Goal: Task Accomplishment & Management: Use online tool/utility

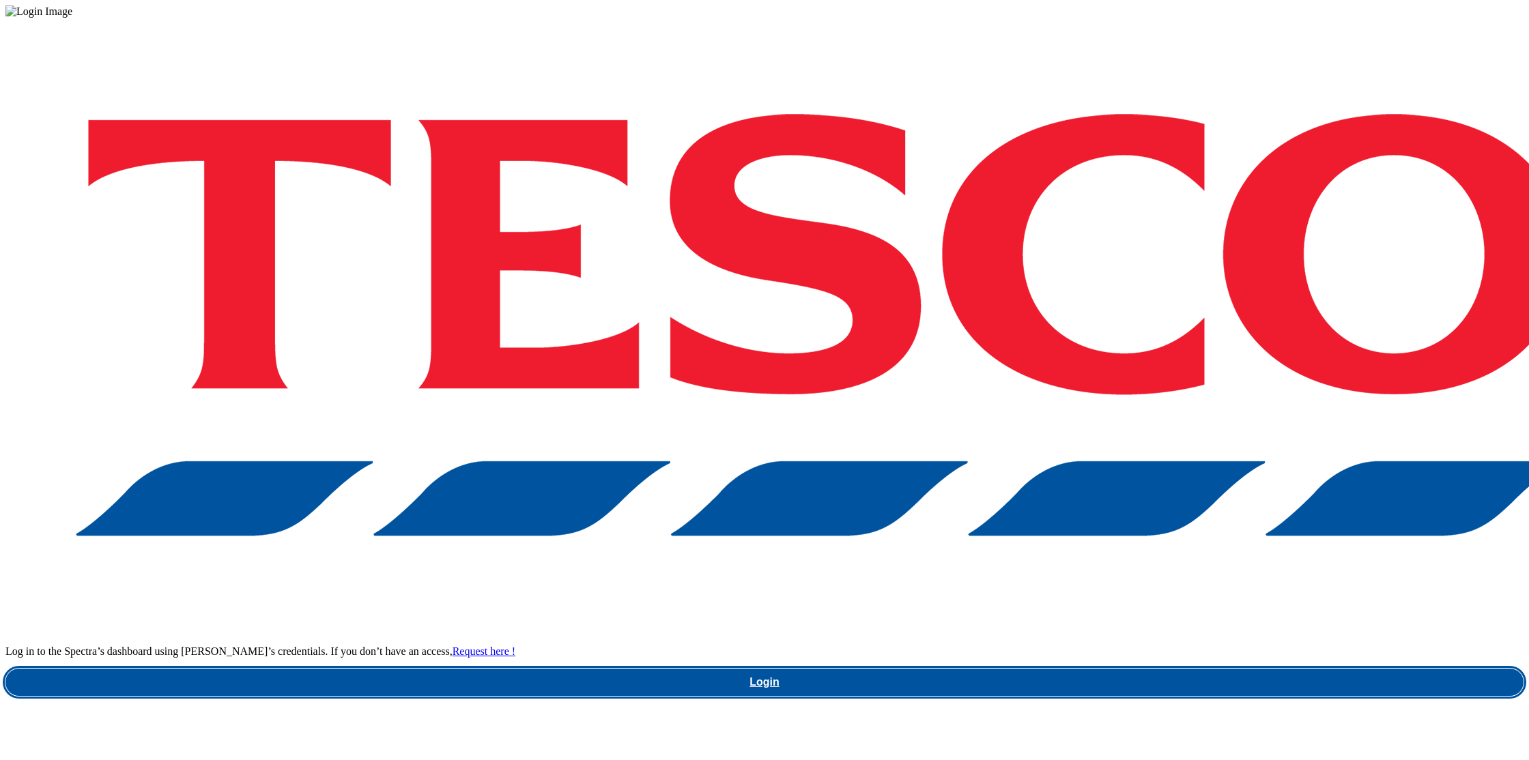
click at [1158, 669] on link "Login" at bounding box center [764, 682] width 1518 height 27
click at [1138, 669] on link "Login" at bounding box center [764, 682] width 1518 height 27
drag, startPoint x: 1152, startPoint y: 429, endPoint x: 1165, endPoint y: 428, distance: 12.4
click at [1153, 669] on link "Login" at bounding box center [764, 682] width 1518 height 27
click at [1135, 669] on link "Login" at bounding box center [764, 682] width 1518 height 27
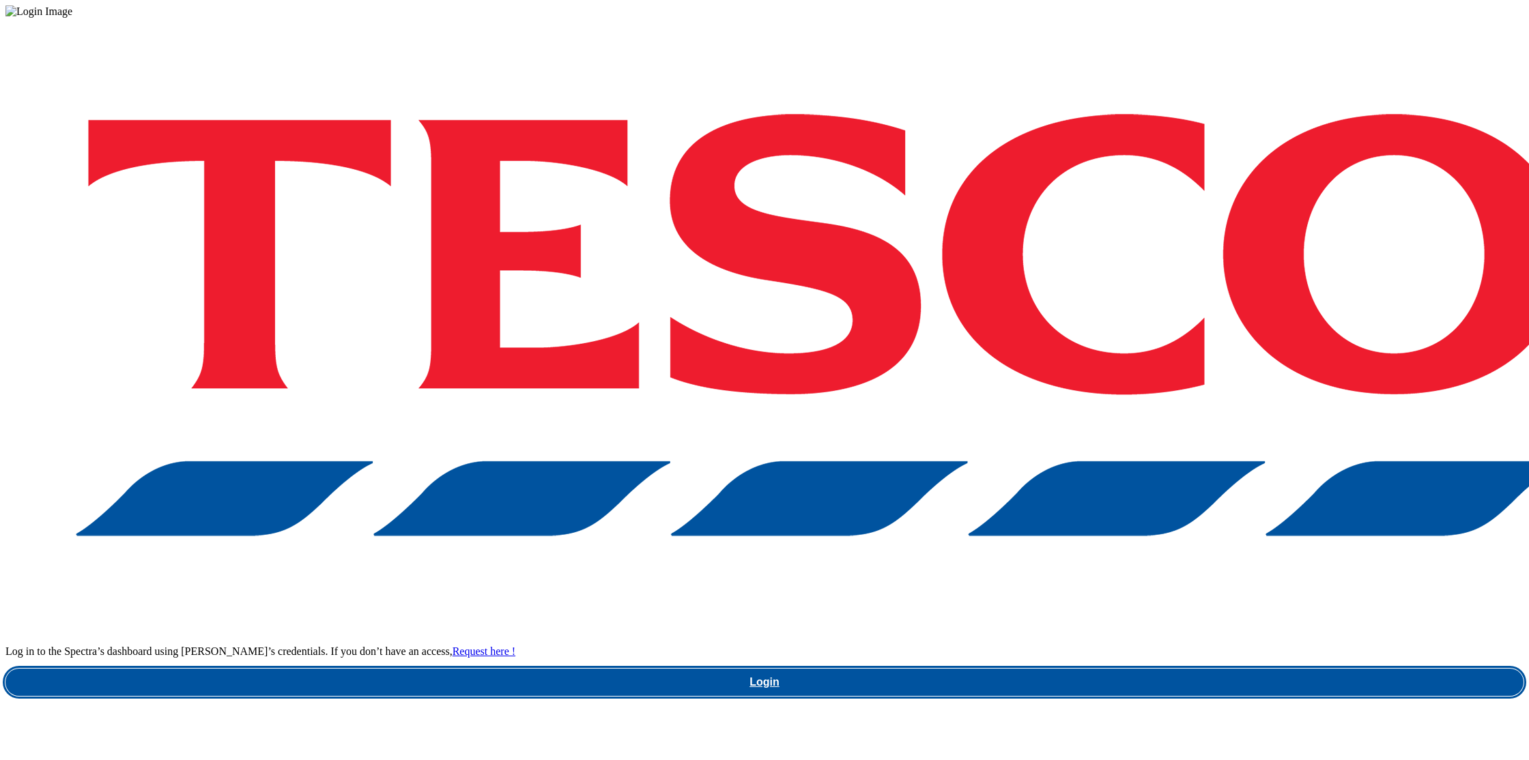
click at [1145, 669] on link "Login" at bounding box center [764, 682] width 1518 height 27
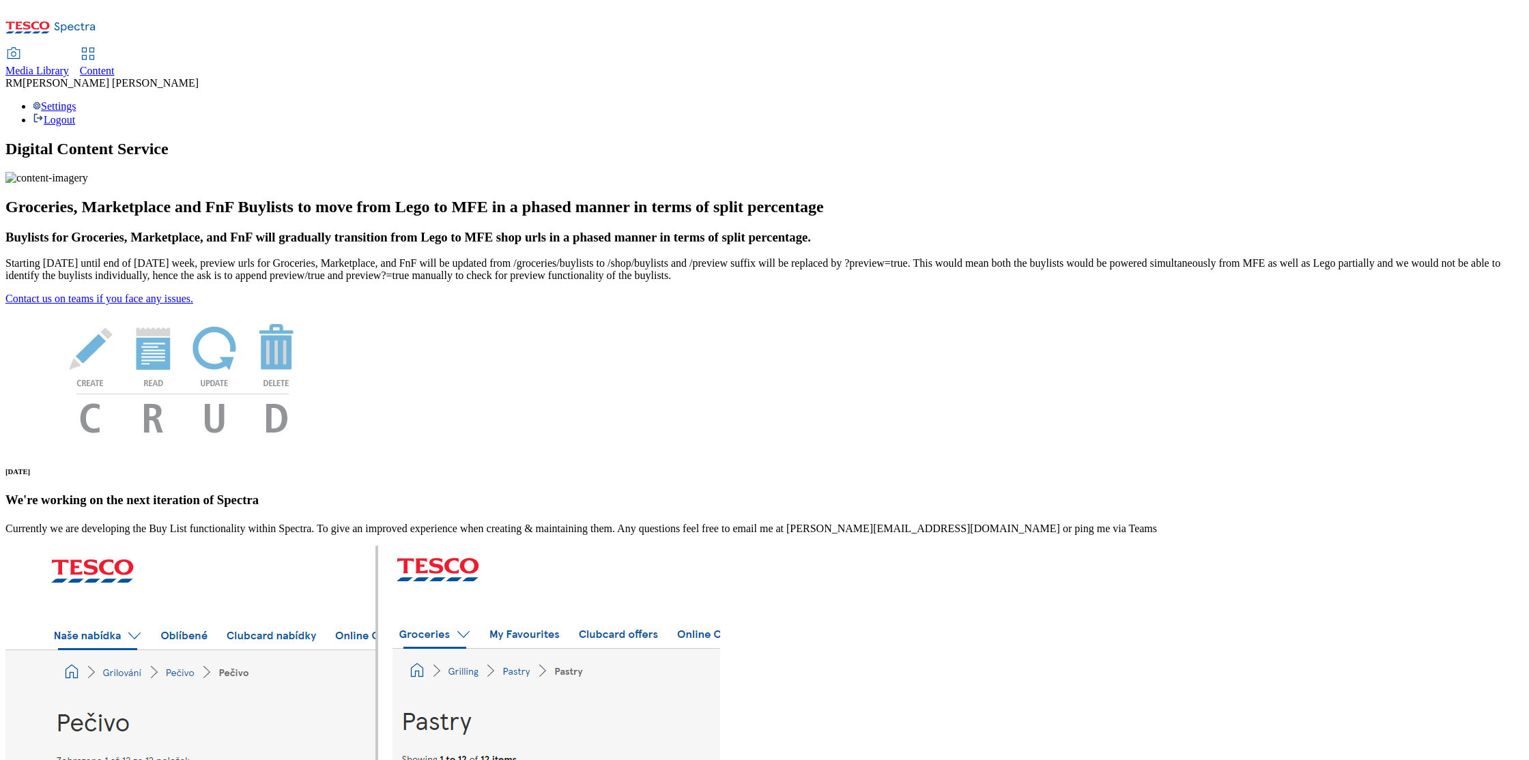
click at [69, 65] on span "Media Library" at bounding box center [36, 71] width 63 height 12
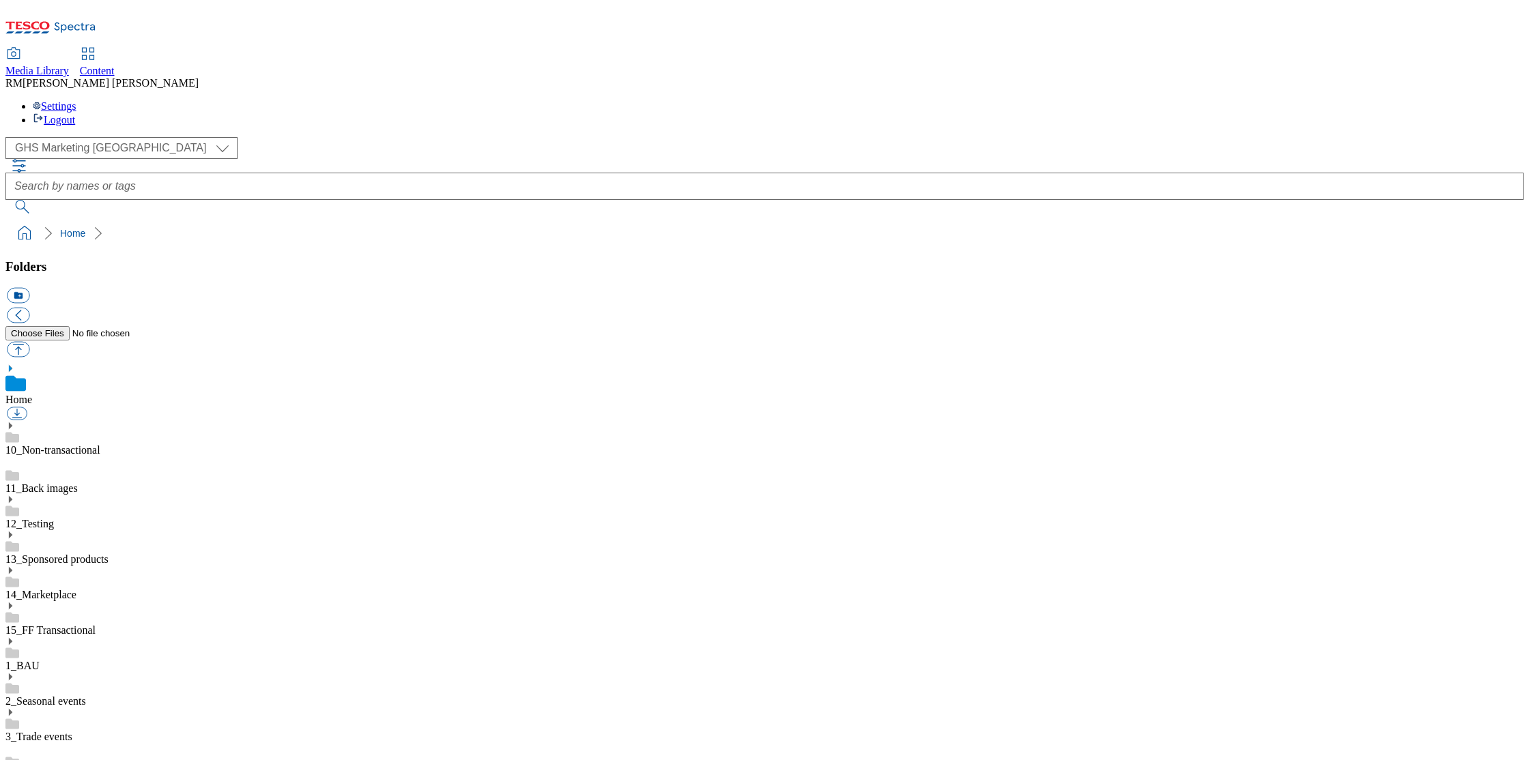
scroll to position [1, 0]
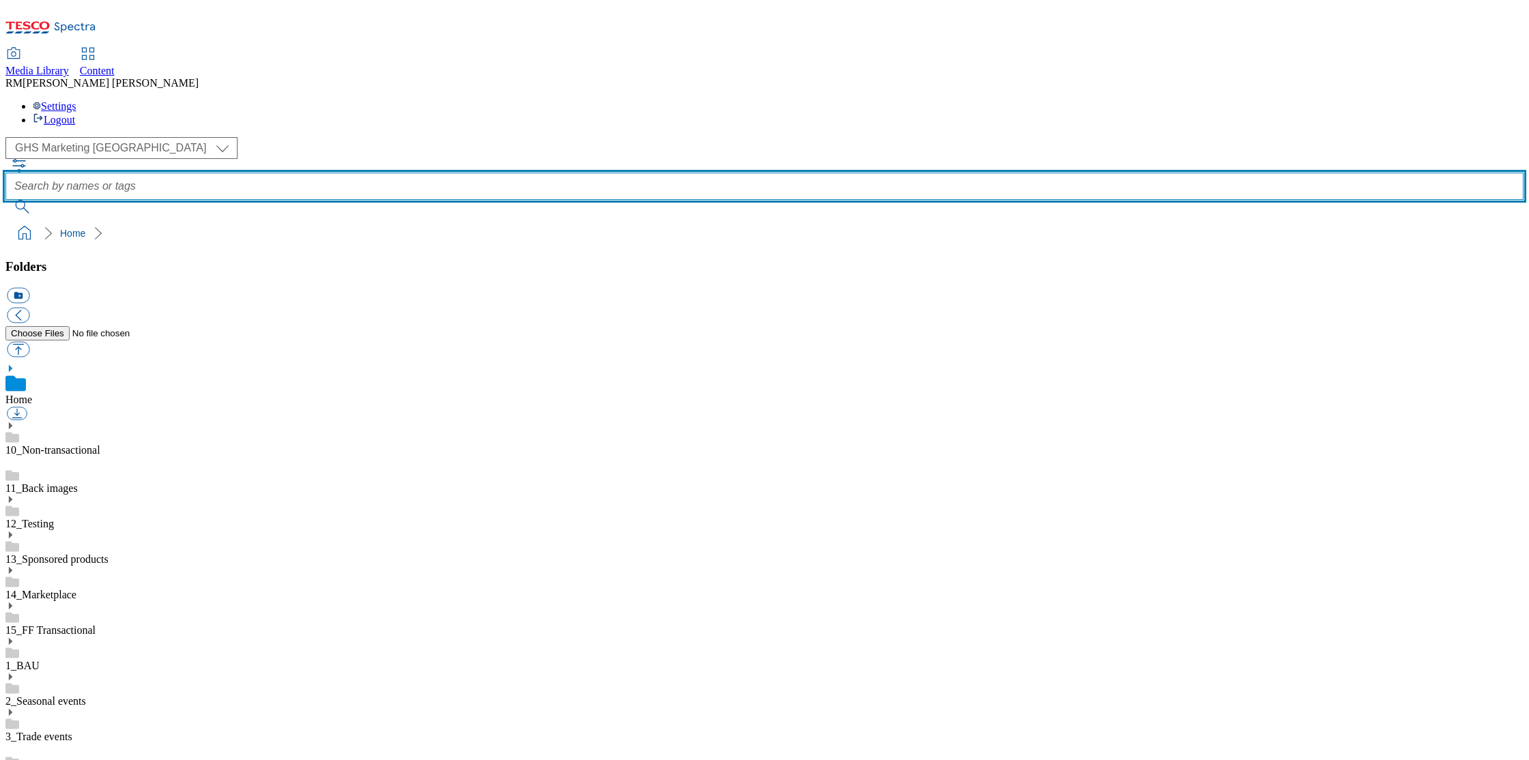
click at [543, 173] on input "text" at bounding box center [764, 186] width 1518 height 27
paste input "baby-club-kupon"
type input "baby-club-kupon"
click at [5, 200] on button "submit" at bounding box center [22, 207] width 35 height 14
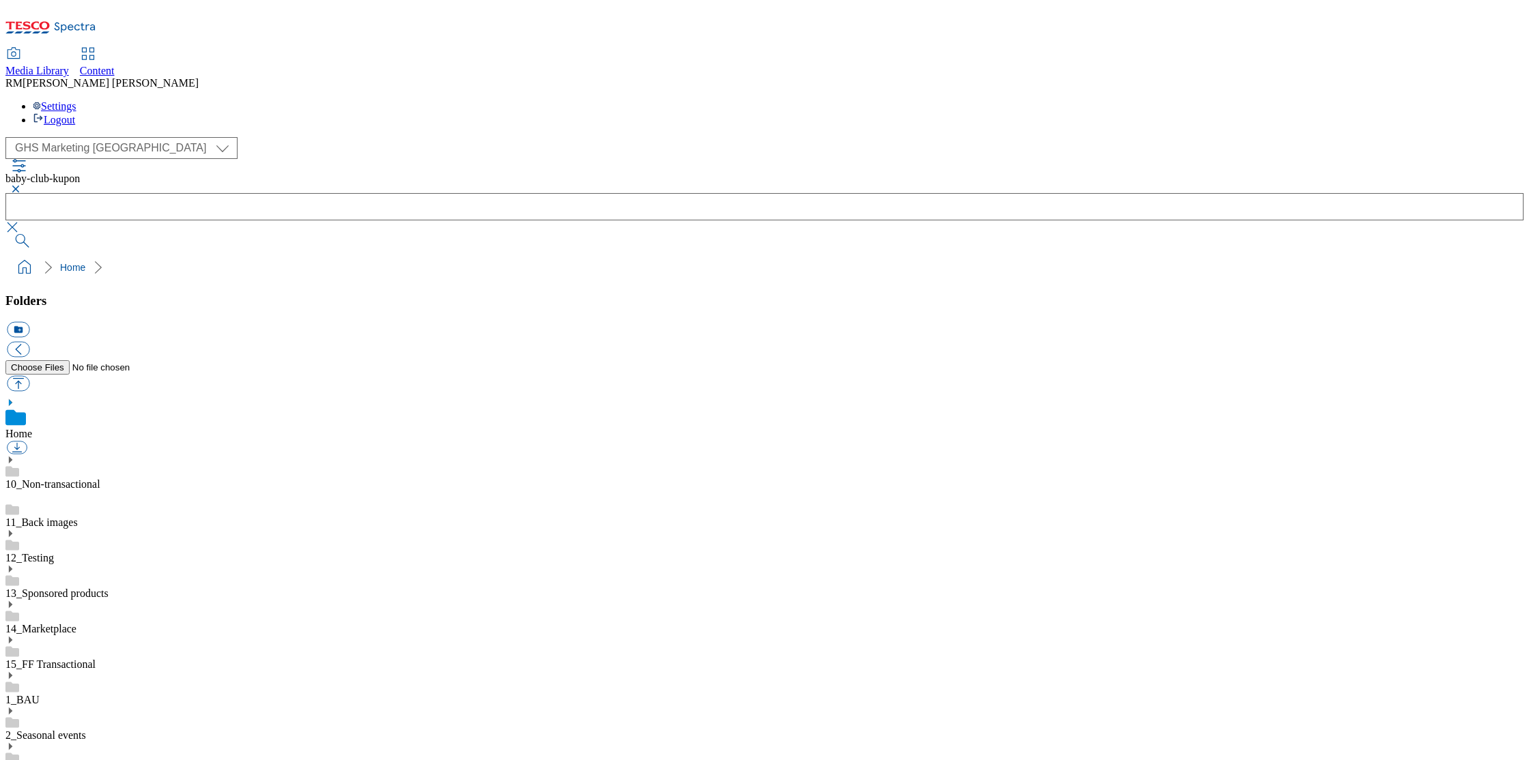
click at [22, 185] on button "button" at bounding box center [13, 189] width 16 height 8
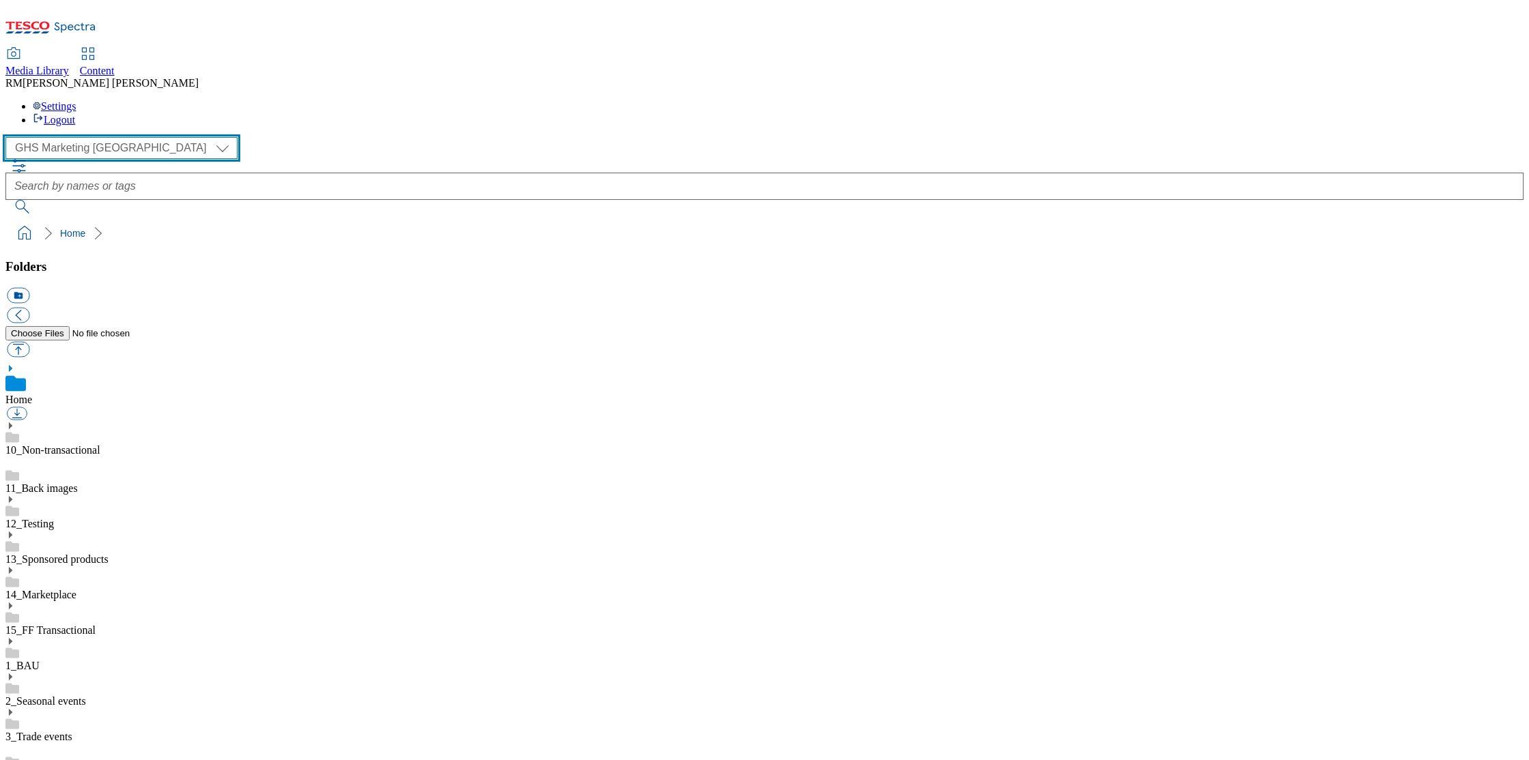
click at [126, 137] on select "GHS Marketing UK iGHS Marketing CE MCA CZ MCA HU MCA SK" at bounding box center [121, 148] width 232 height 22
select select "flare-ighs-ce-mktg"
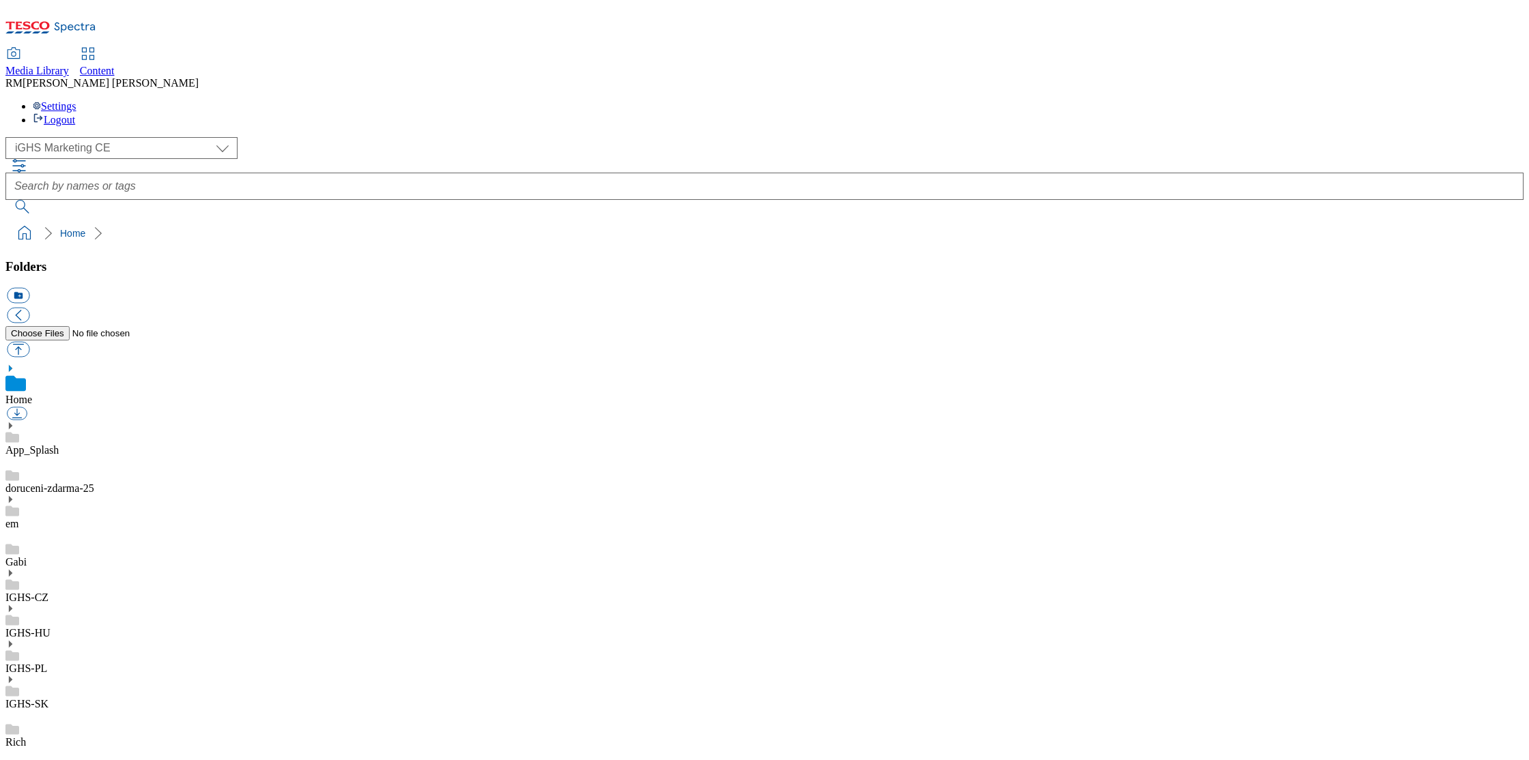
click at [15, 675] on icon at bounding box center [10, 680] width 10 height 10
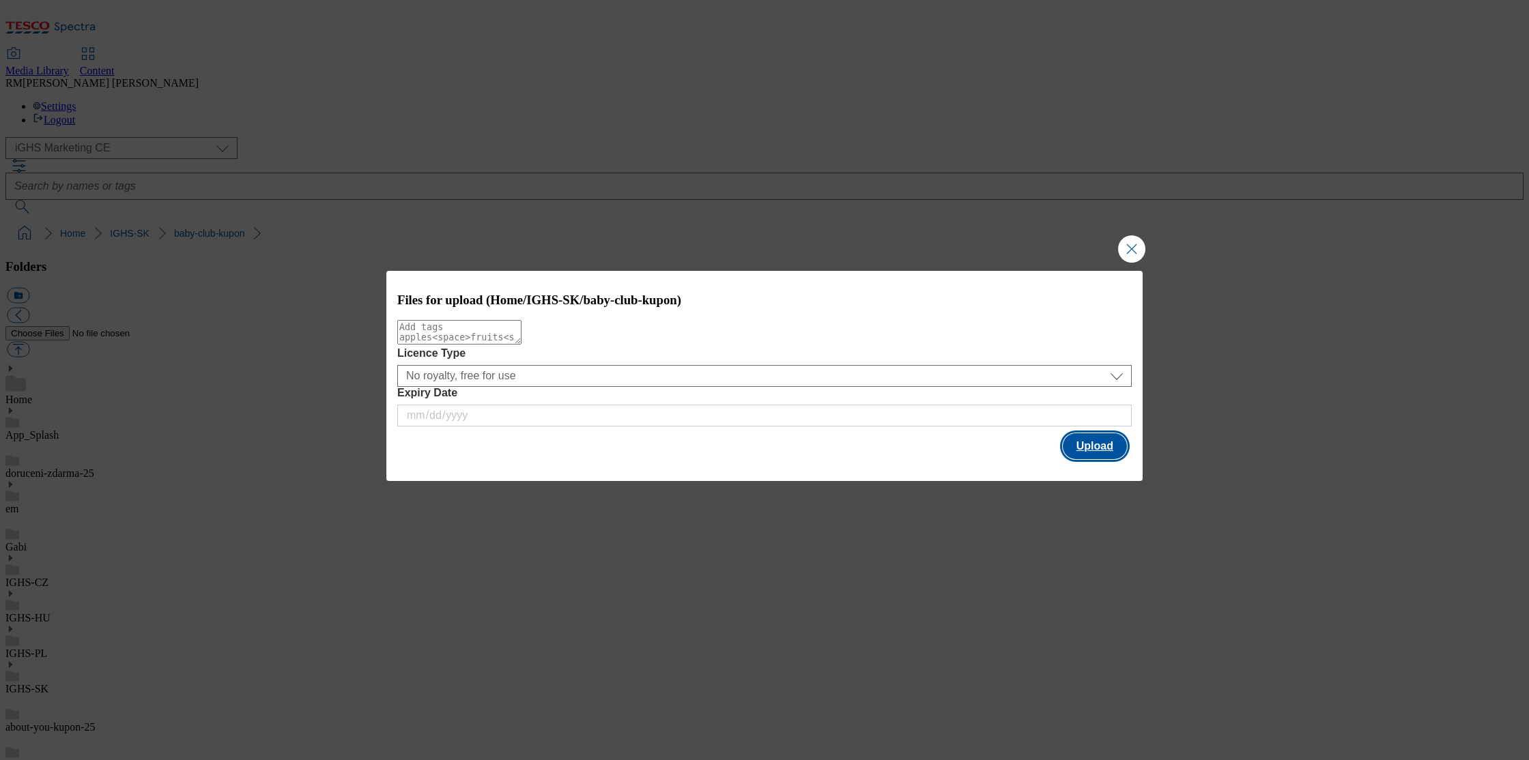
click at [1091, 445] on button "Upload" at bounding box center [1095, 446] width 64 height 26
